Goal: Information Seeking & Learning: Learn about a topic

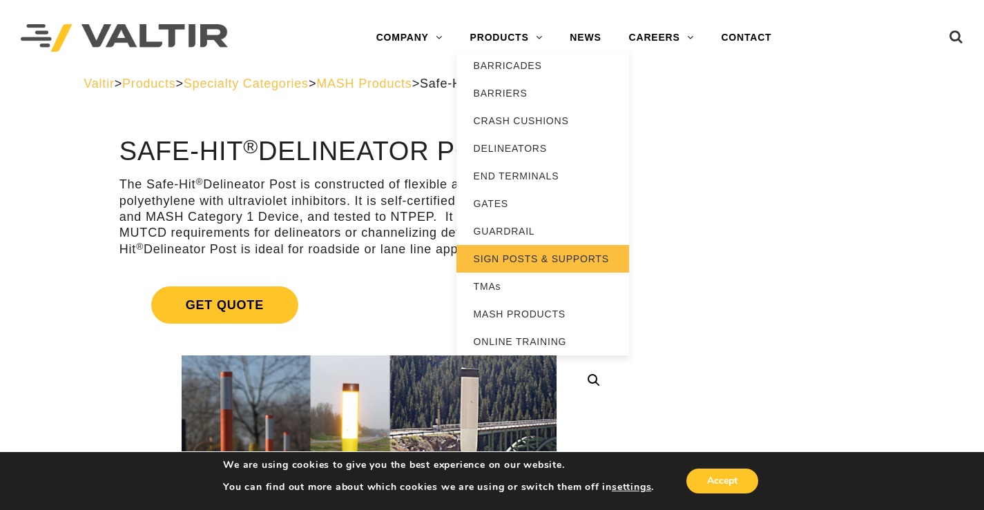
click at [528, 257] on link "SIGN POSTS & SUPPORTS" at bounding box center [542, 259] width 173 height 28
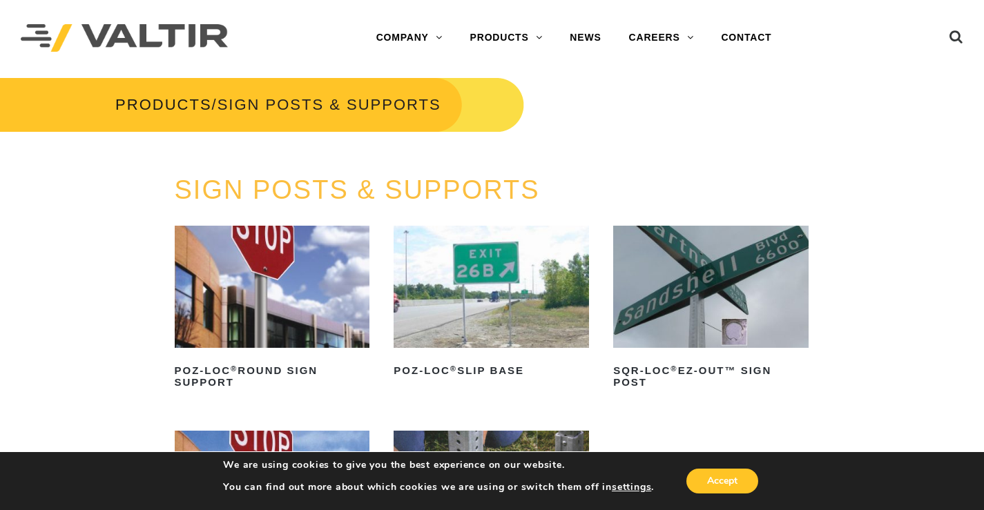
scroll to position [276, 0]
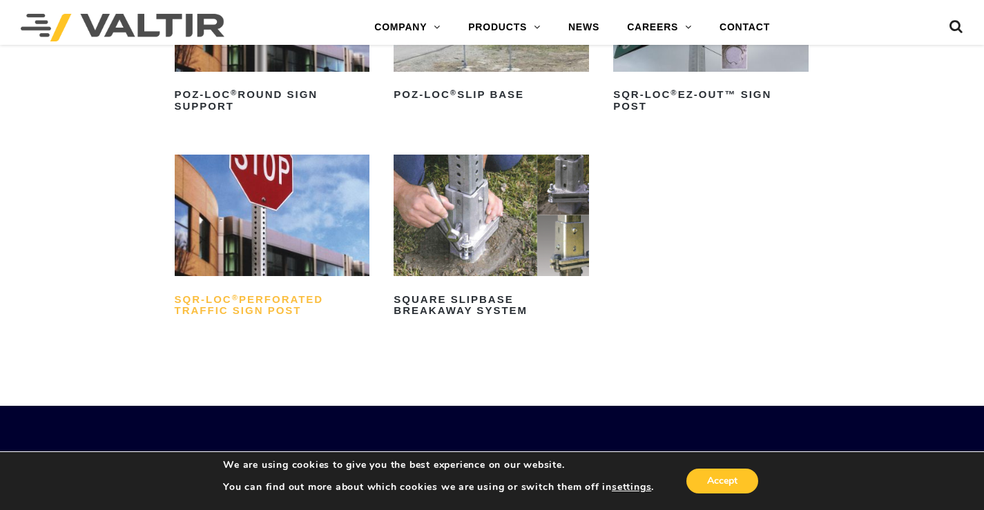
click at [245, 301] on h2 "SQR-LOC ® Perforated Traffic Sign Post" at bounding box center [272, 305] width 195 height 33
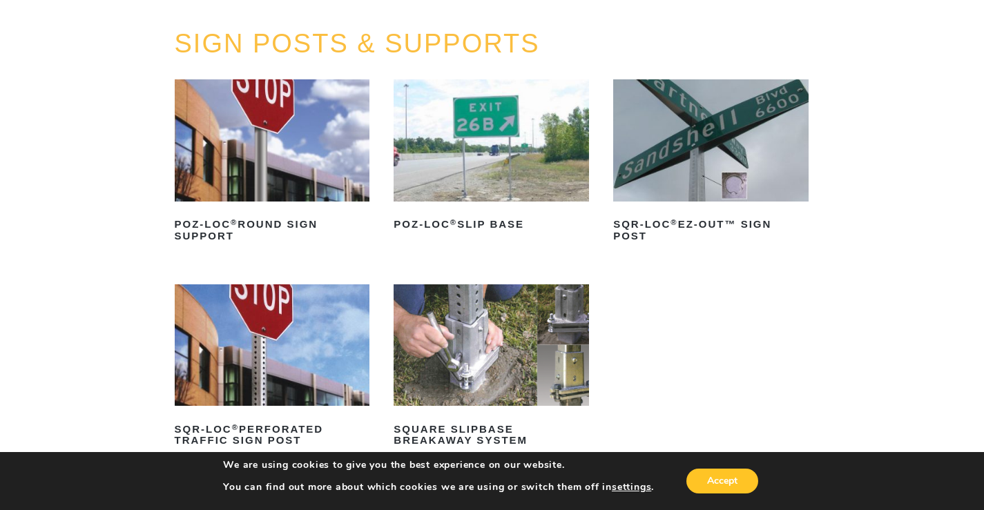
scroll to position [0, 0]
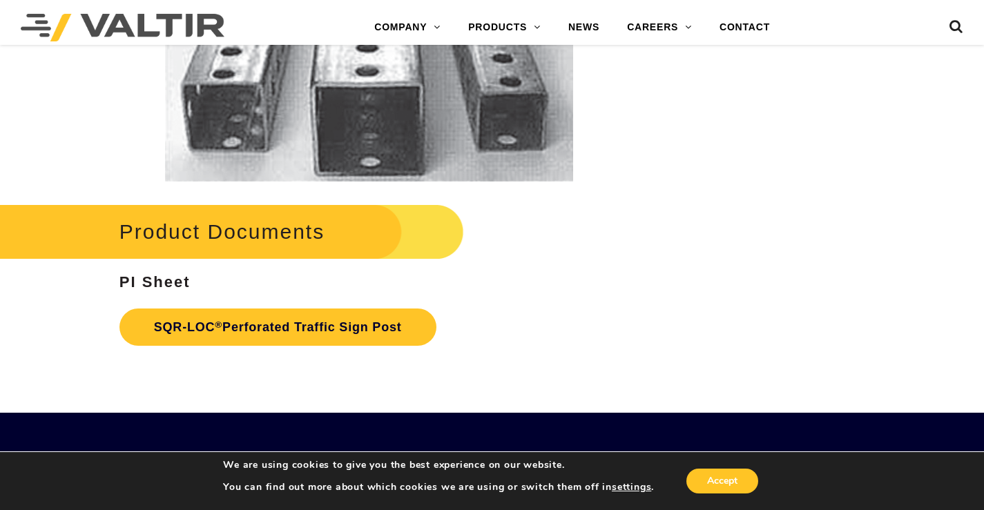
scroll to position [2485, 0]
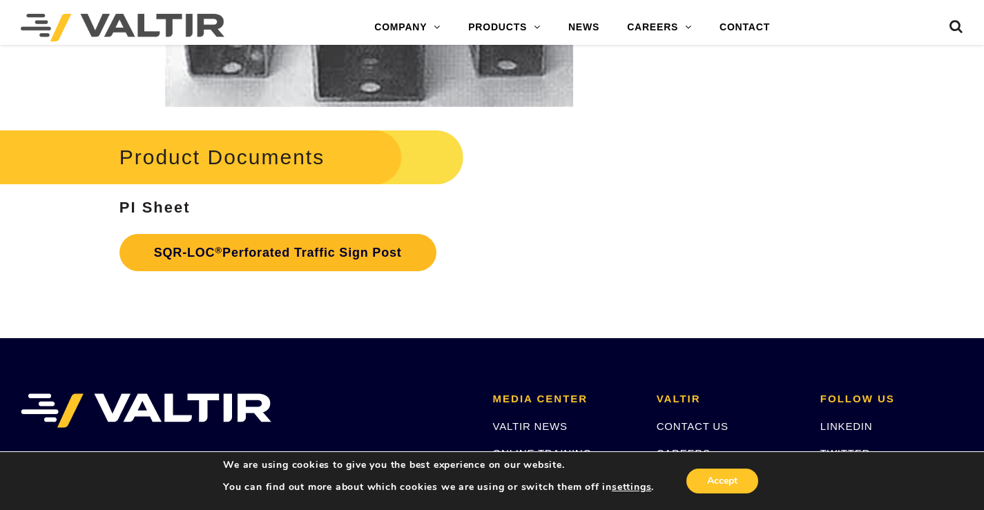
click at [282, 248] on link "SQR-LOC ® Perforated Traffic Sign Post" at bounding box center [277, 252] width 317 height 37
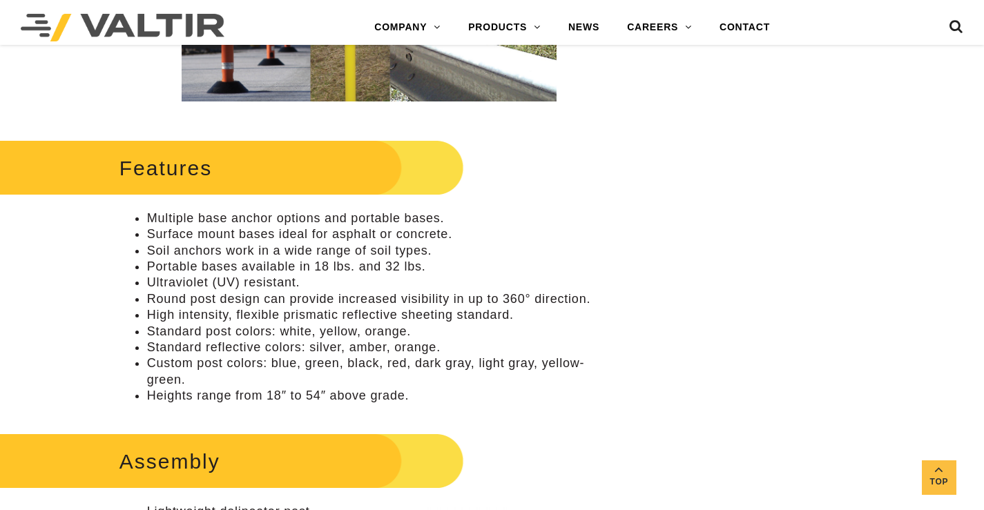
scroll to position [483, 0]
